Goal: Find specific page/section: Find specific page/section

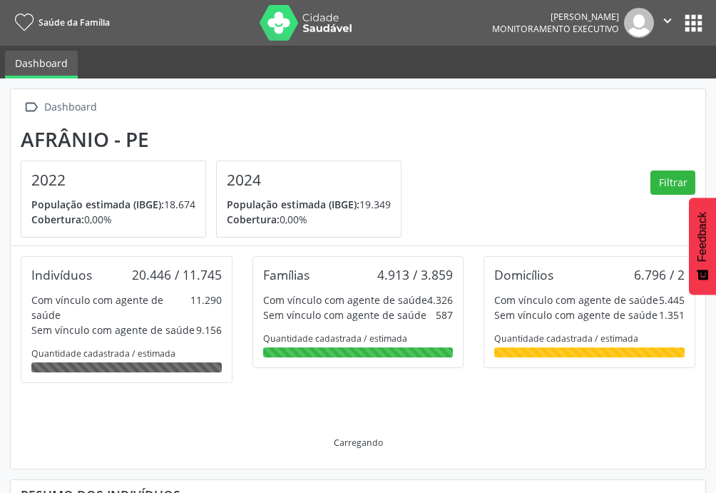
click at [695, 24] on button "apps" at bounding box center [693, 23] width 25 height 25
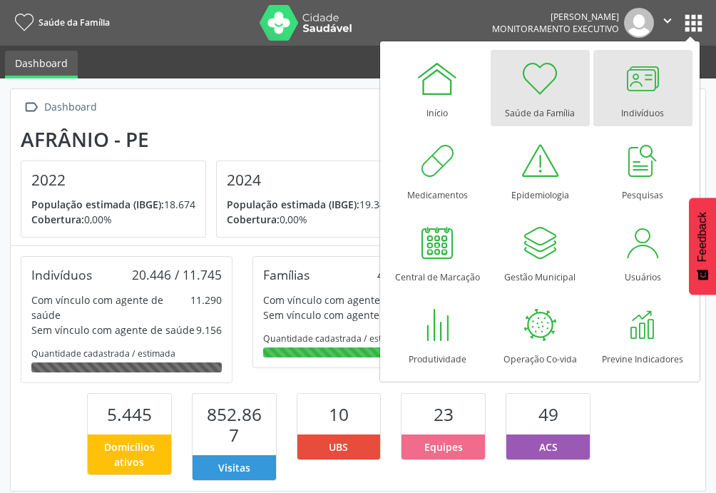
click at [644, 86] on div at bounding box center [643, 78] width 43 height 43
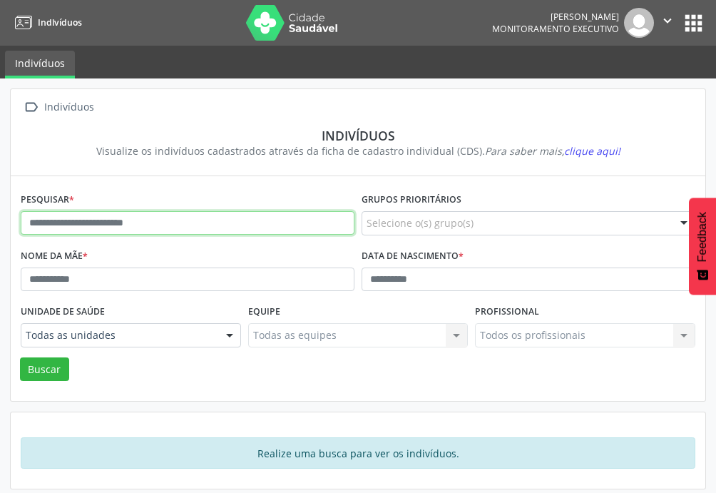
click at [164, 217] on input "text" at bounding box center [188, 223] width 334 height 24
type input "**********"
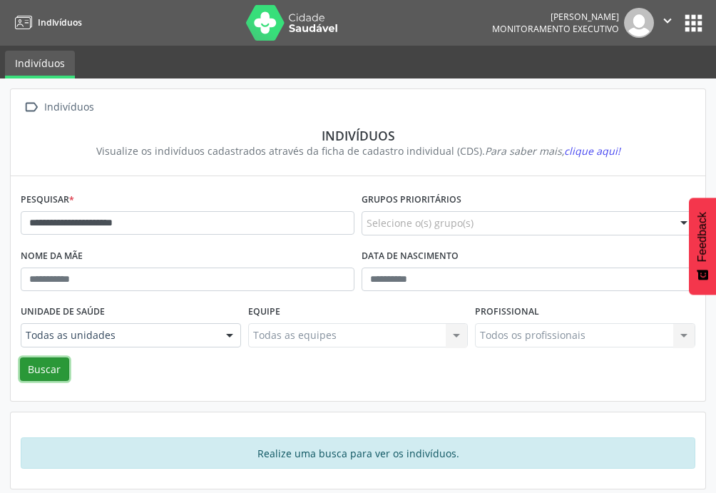
click at [57, 362] on button "Buscar" at bounding box center [44, 370] width 49 height 24
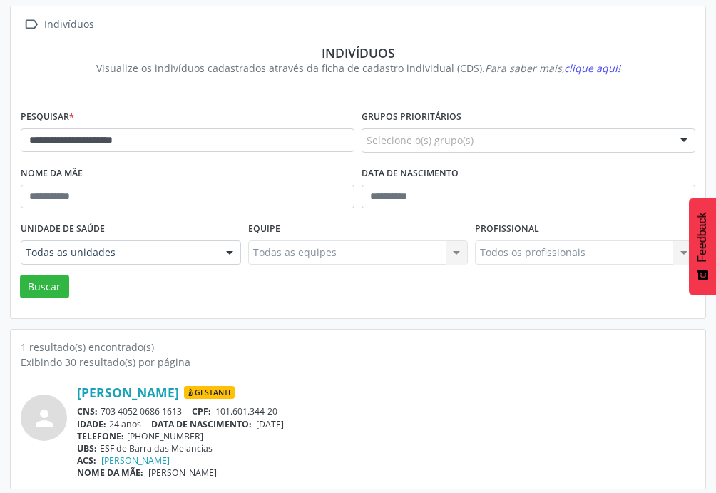
scroll to position [88, 0]
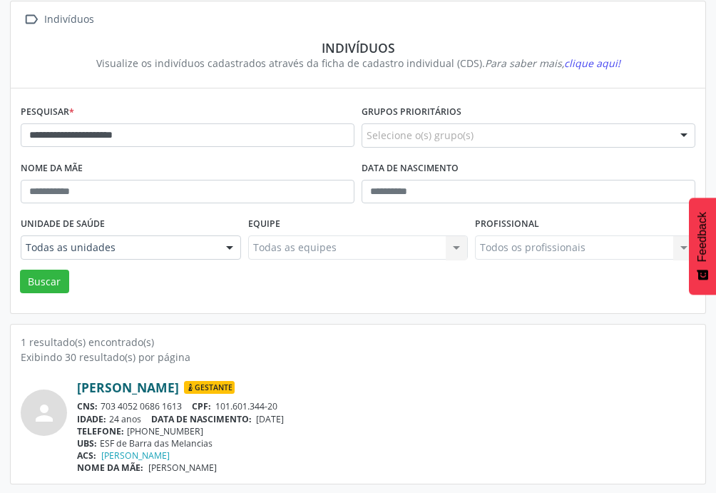
click at [179, 390] on link "[PERSON_NAME]" at bounding box center [128, 388] width 102 height 16
